Goal: Browse casually

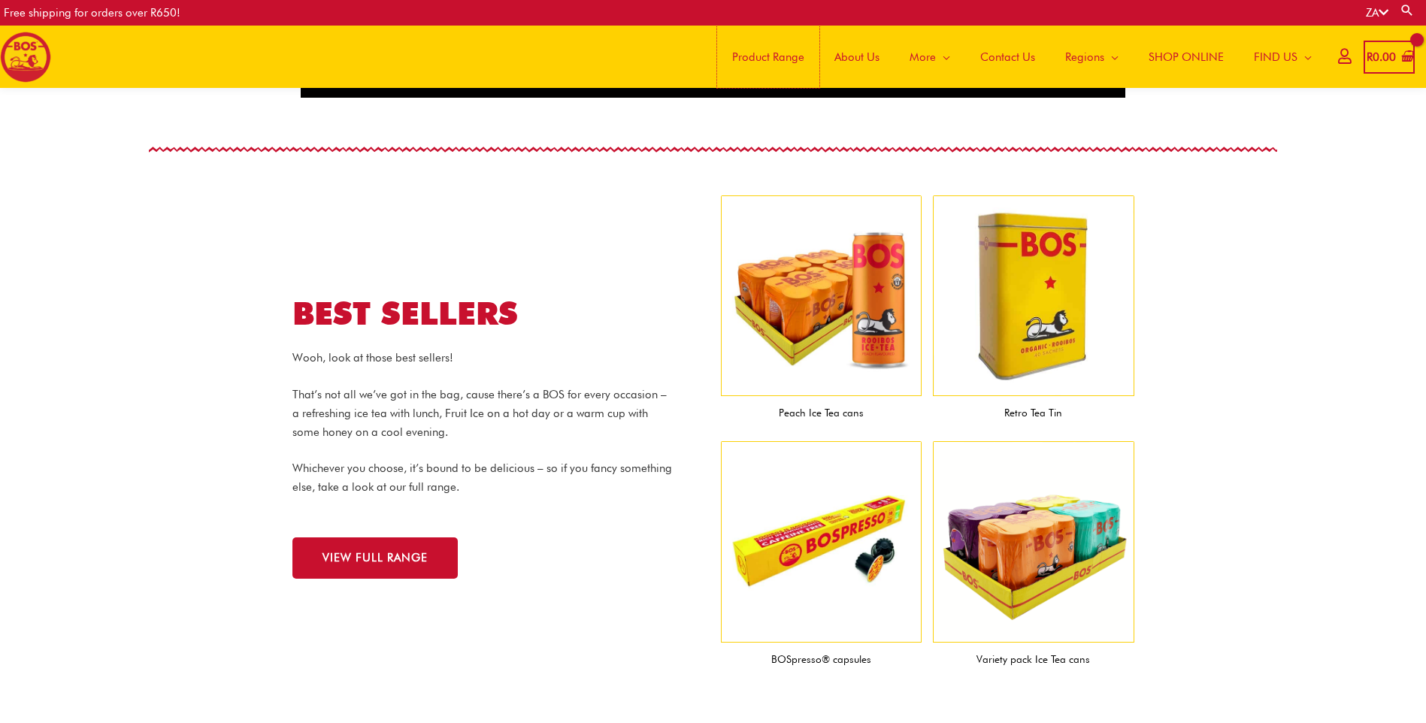
scroll to position [1319, 0]
